Goal: Transaction & Acquisition: Book appointment/travel/reservation

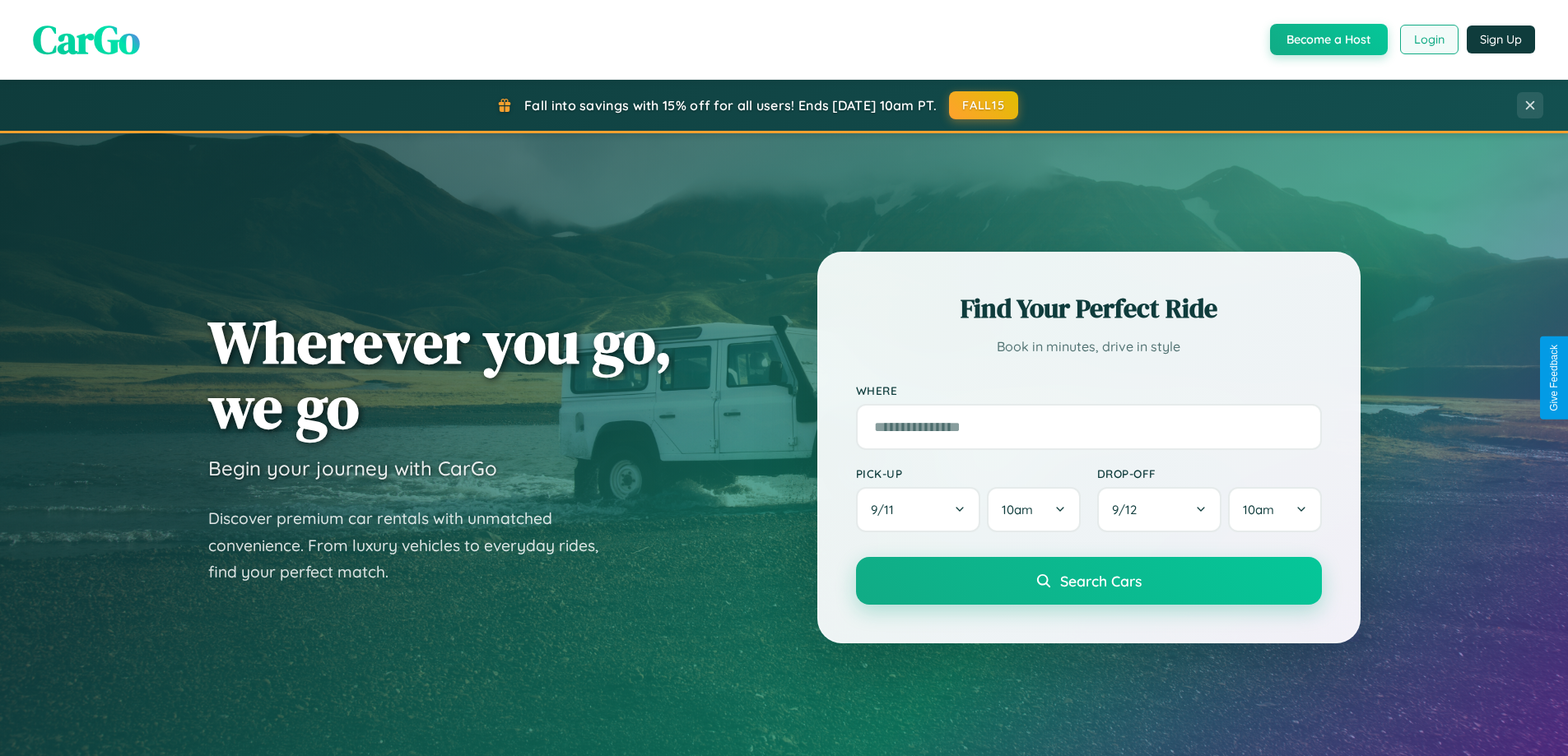
click at [1428, 39] on button "Login" at bounding box center [1429, 39] width 59 height 29
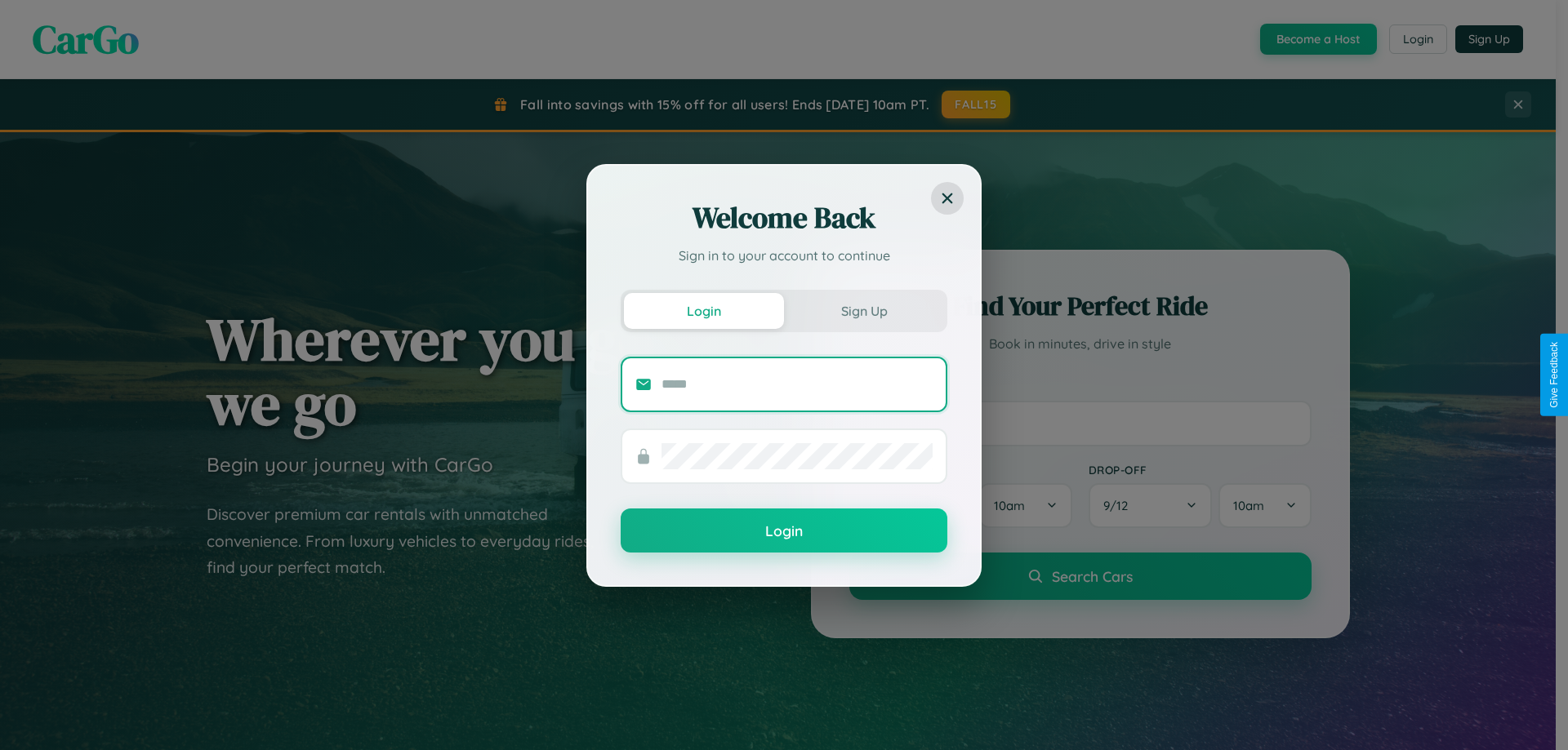
click at [797, 383] on input "text" at bounding box center [796, 384] width 271 height 27
type input "**********"
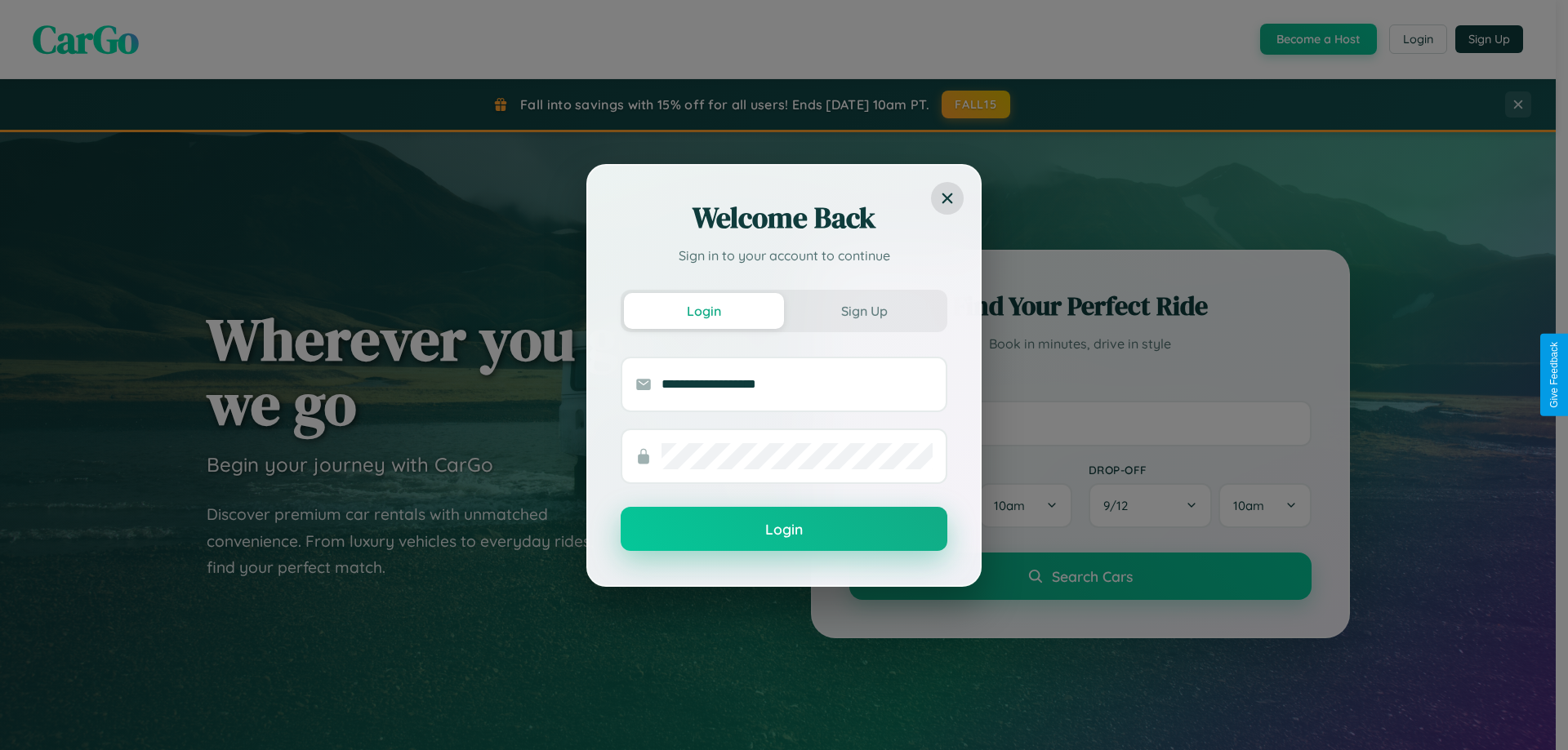
click at [784, 530] on button "Login" at bounding box center [784, 529] width 327 height 44
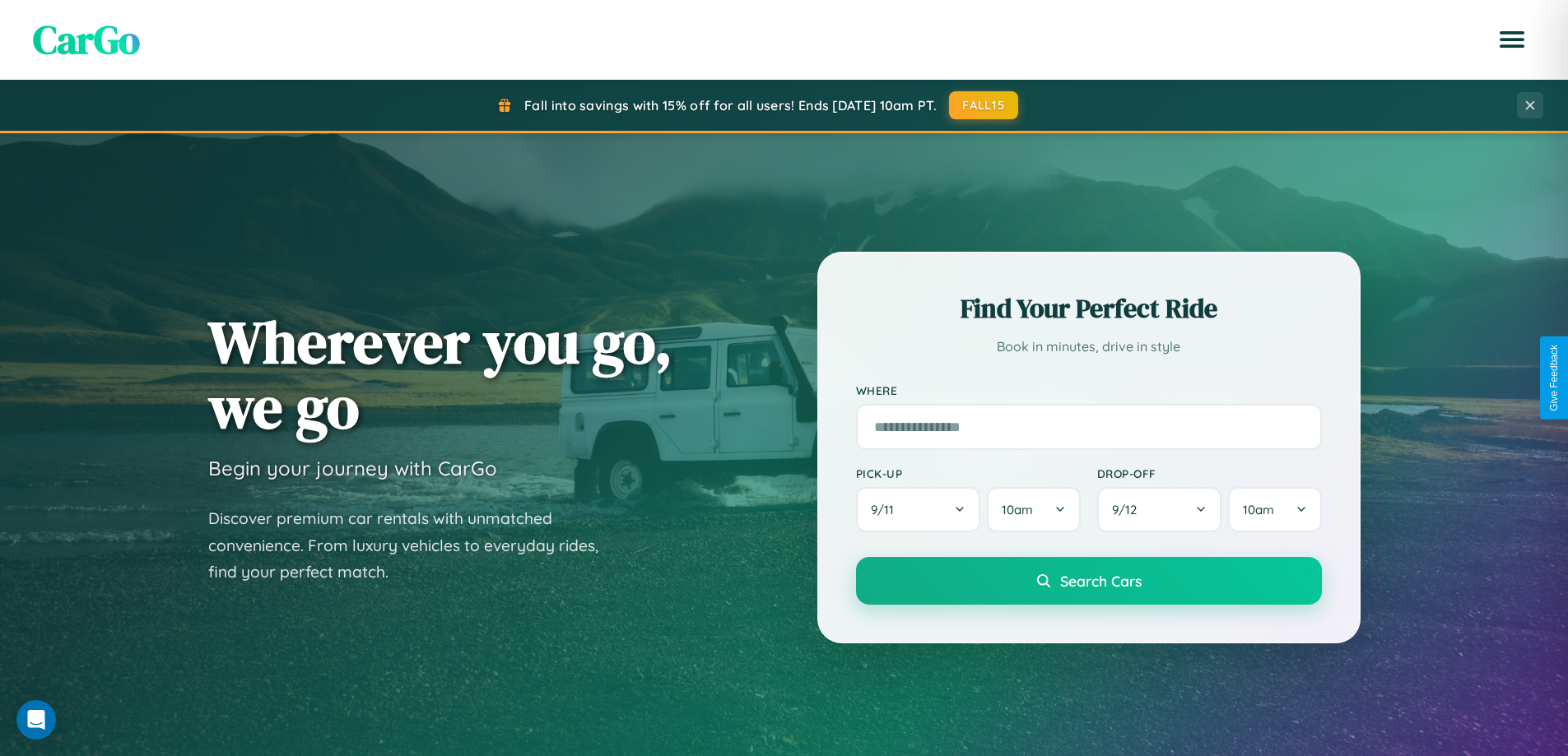
scroll to position [709, 0]
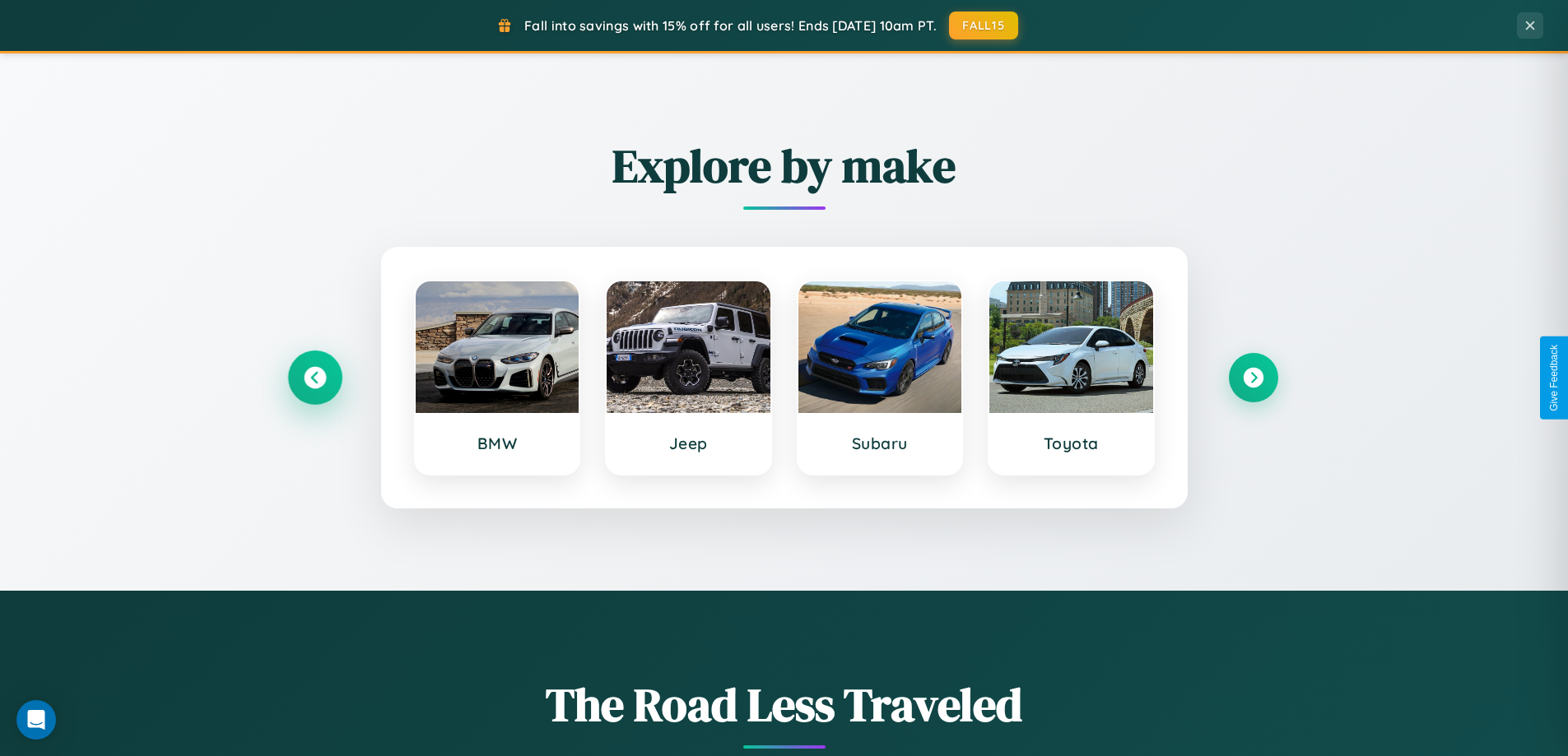
click at [314, 378] on icon at bounding box center [314, 378] width 22 height 22
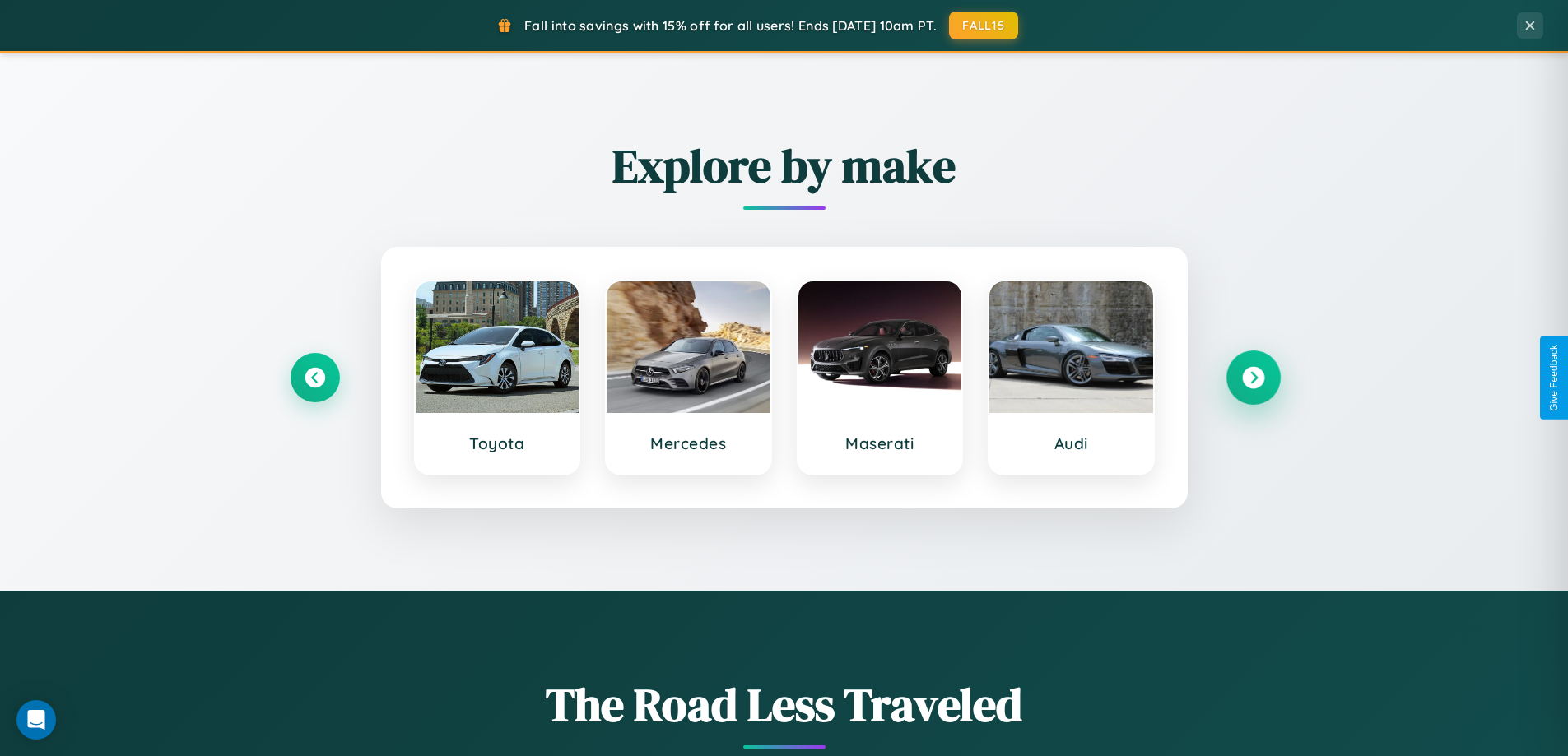
click at [1253, 378] on icon at bounding box center [1253, 378] width 22 height 22
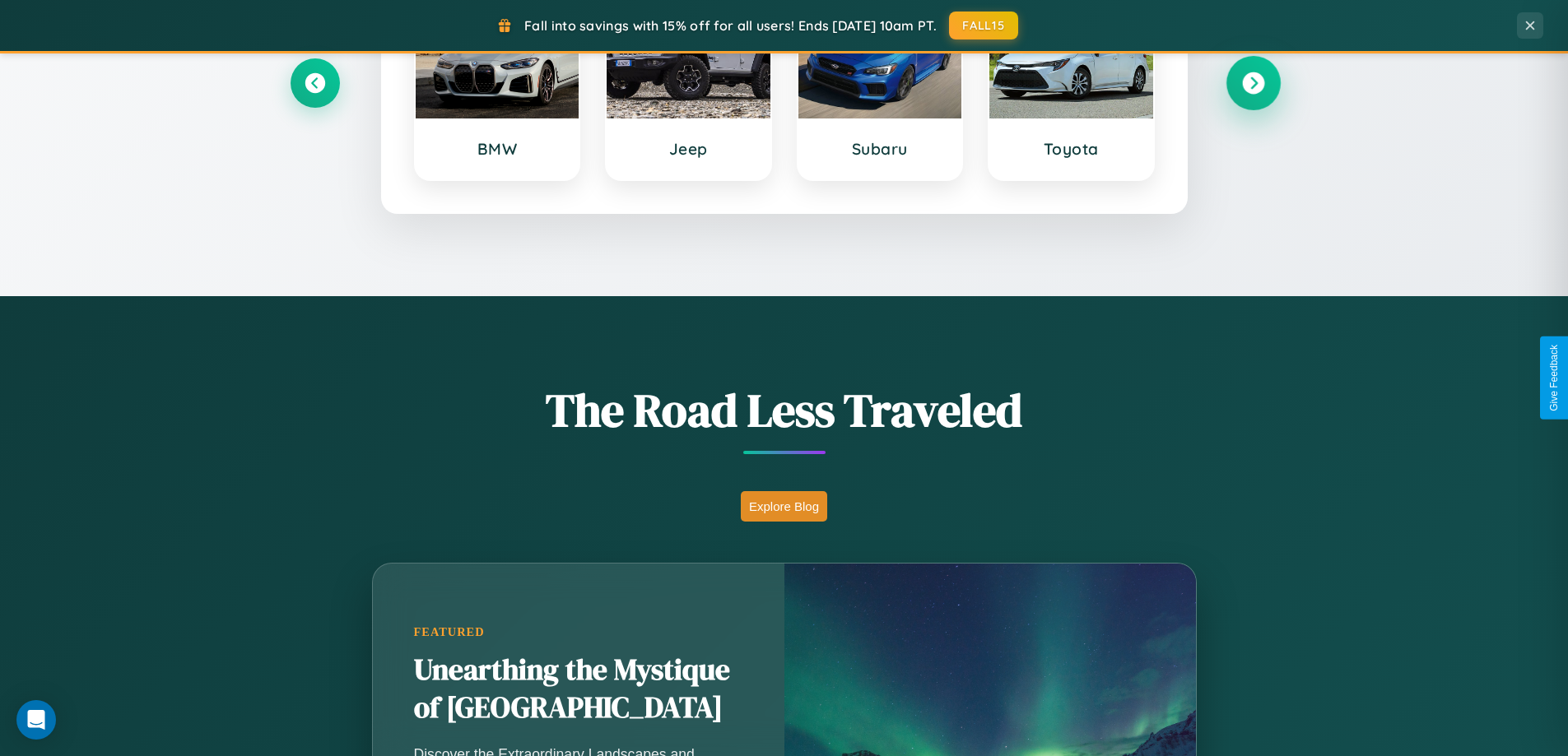
scroll to position [1132, 0]
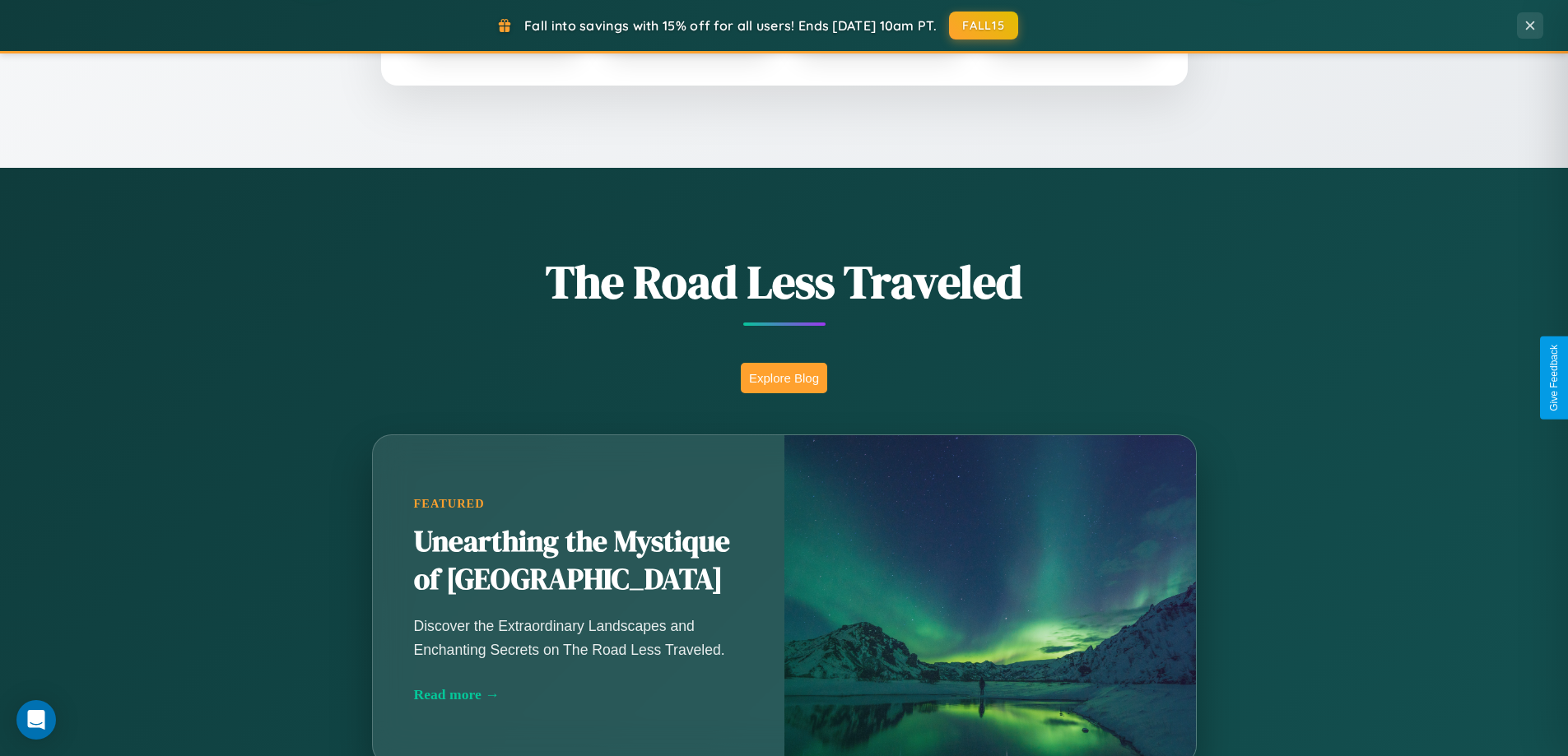
click at [783, 378] on button "Explore Blog" at bounding box center [783, 378] width 86 height 30
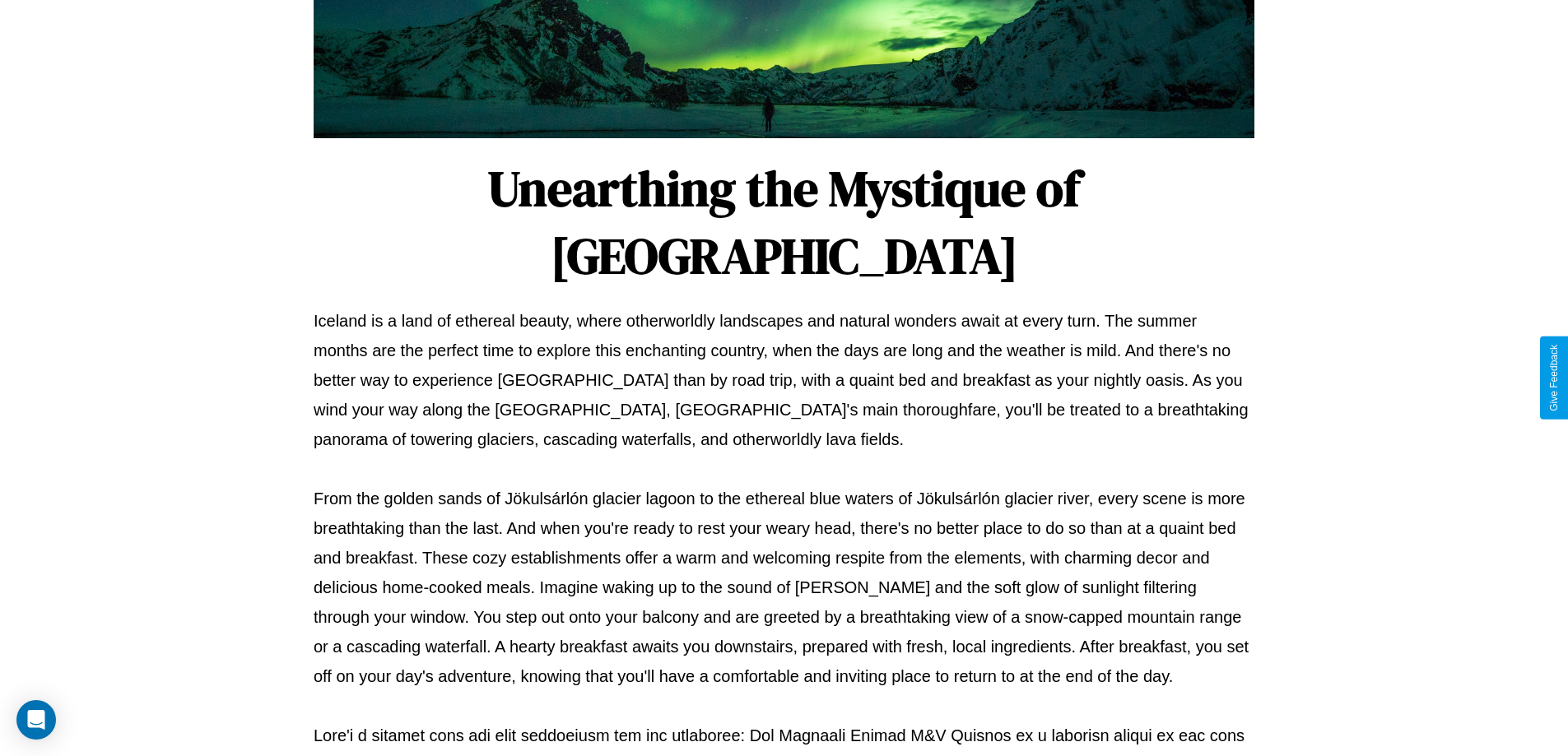
scroll to position [532, 0]
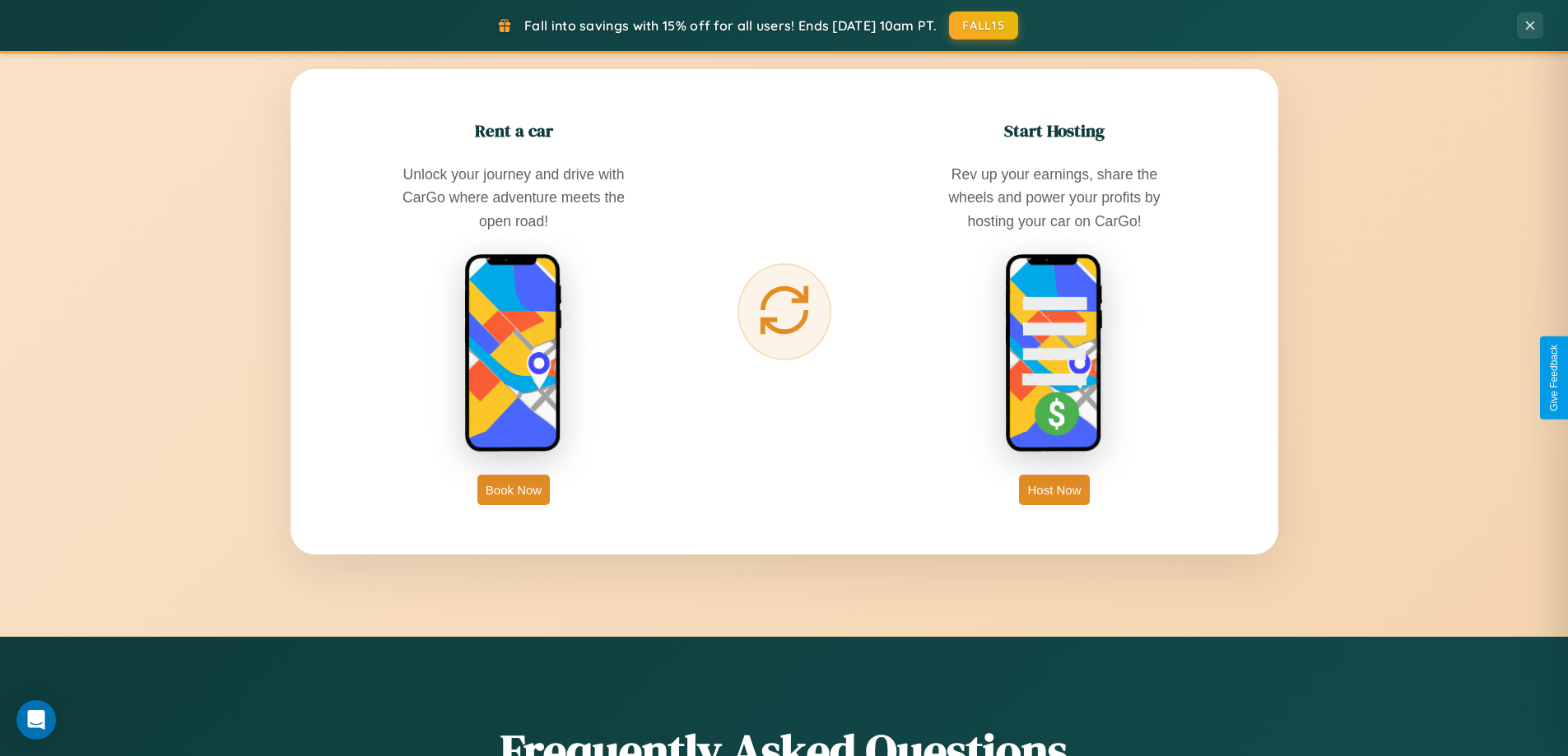
scroll to position [2643, 0]
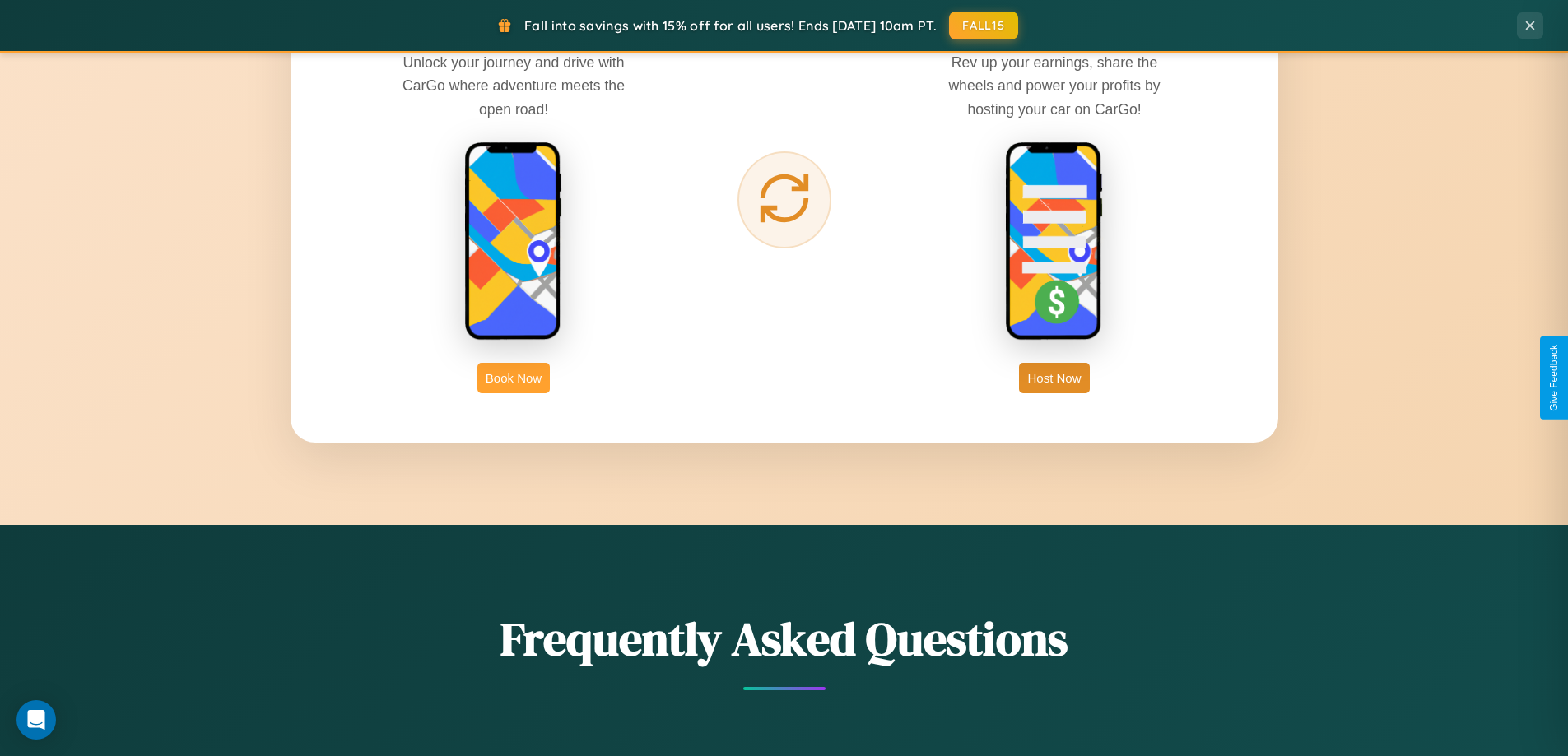
click at [513, 378] on button "Book Now" at bounding box center [513, 378] width 72 height 30
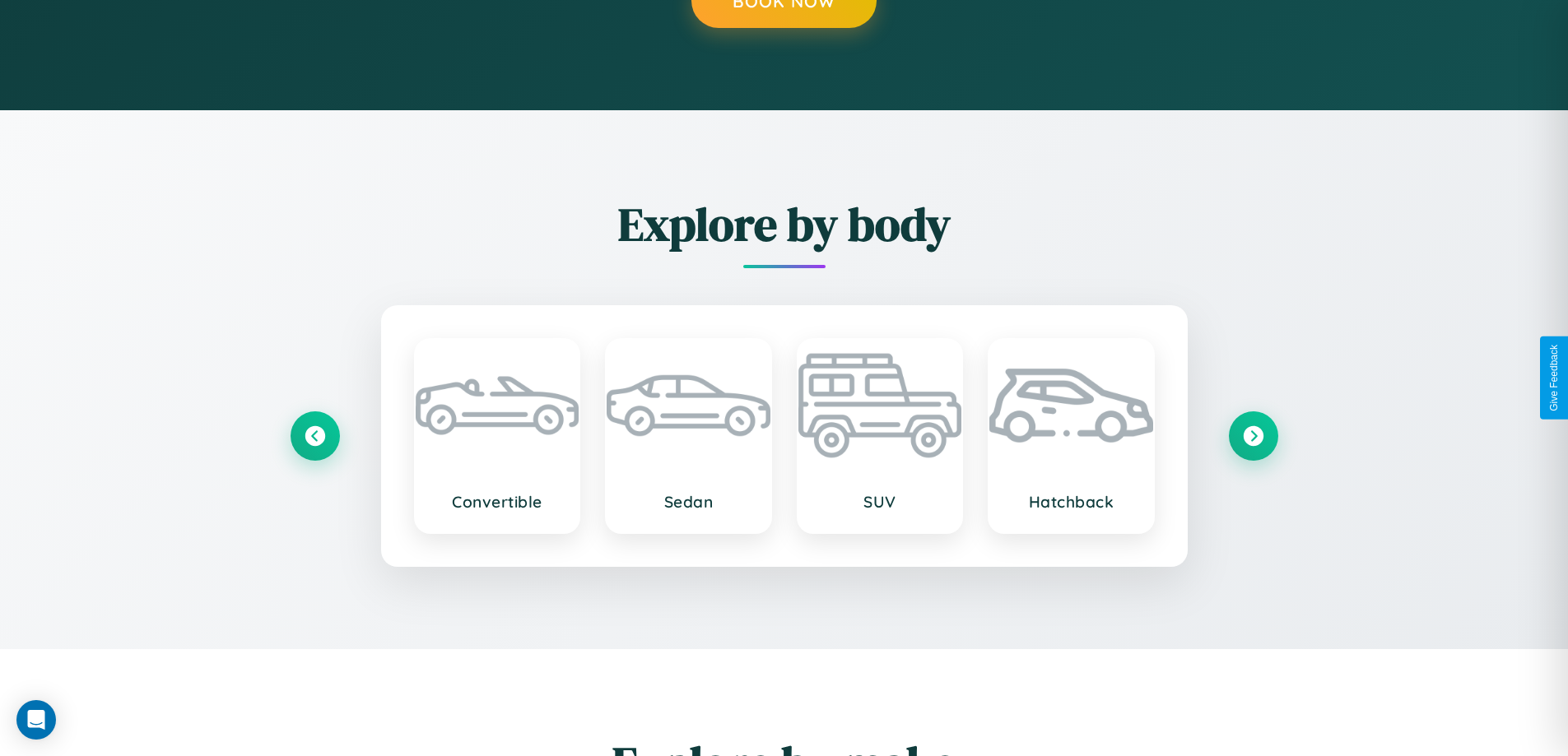
scroll to position [1668, 0]
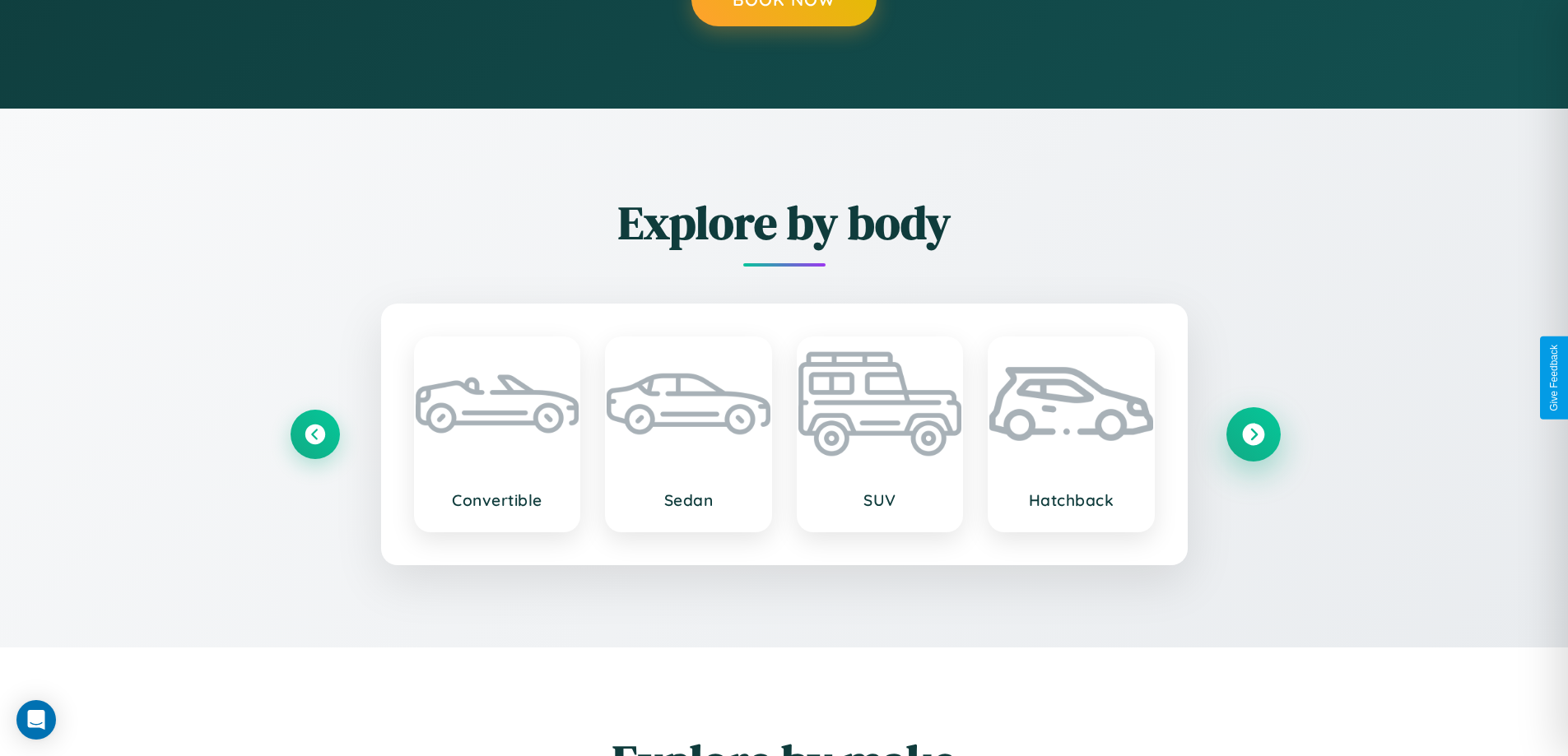
type input "********"
click at [1253, 434] on icon at bounding box center [1253, 434] width 22 height 22
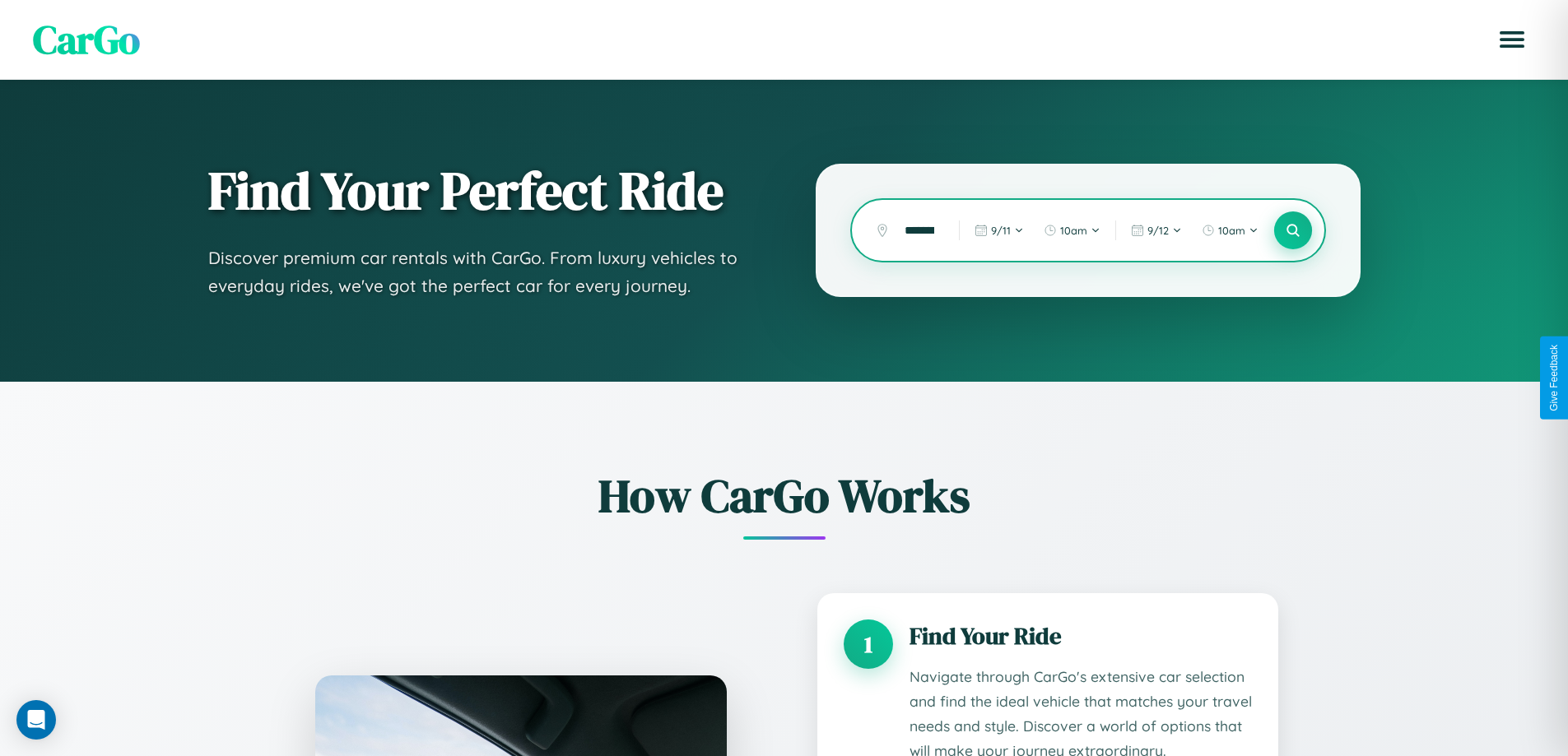
click at [1292, 231] on icon at bounding box center [1293, 231] width 16 height 16
